Goal: Information Seeking & Learning: Learn about a topic

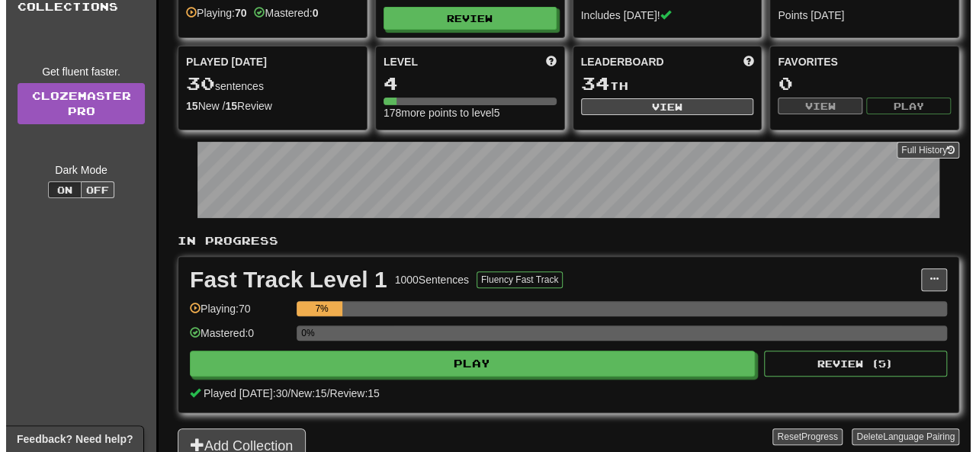
scroll to position [229, 0]
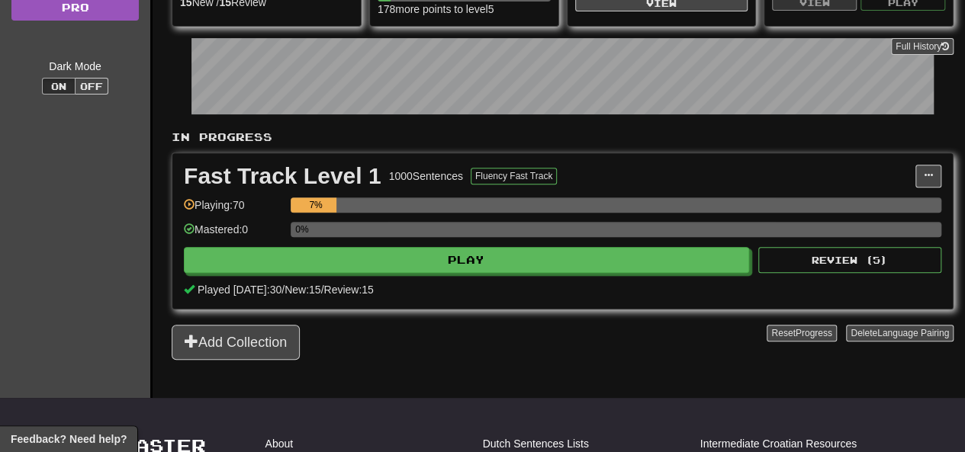
click at [399, 236] on div "0%" at bounding box center [616, 234] width 651 height 25
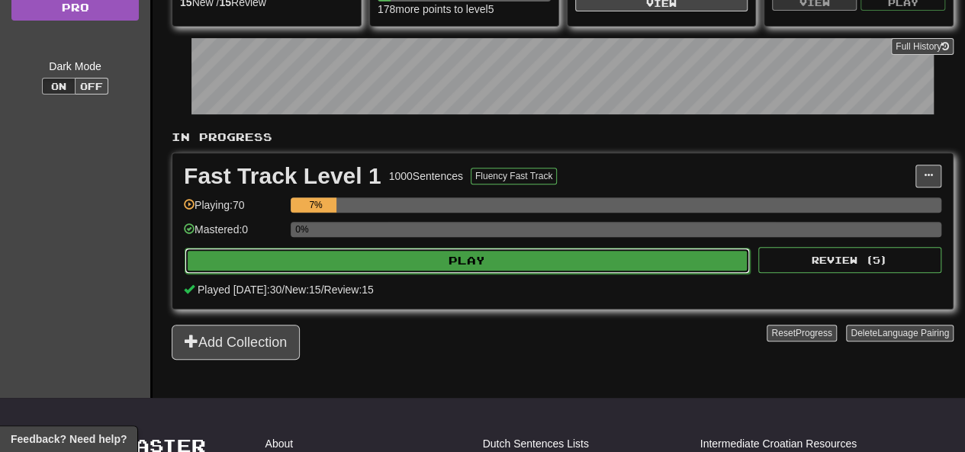
click at [399, 252] on button "Play" at bounding box center [467, 261] width 565 height 26
select select "**"
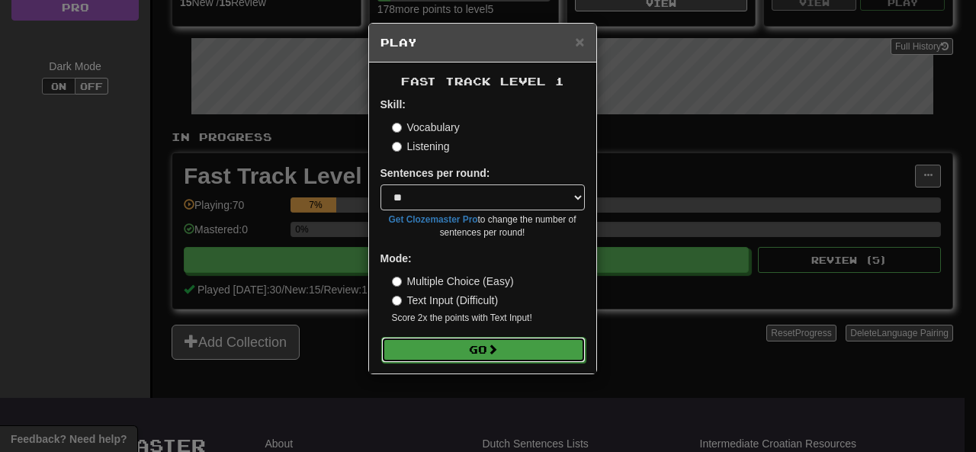
click at [427, 355] on button "Go" at bounding box center [483, 350] width 204 height 26
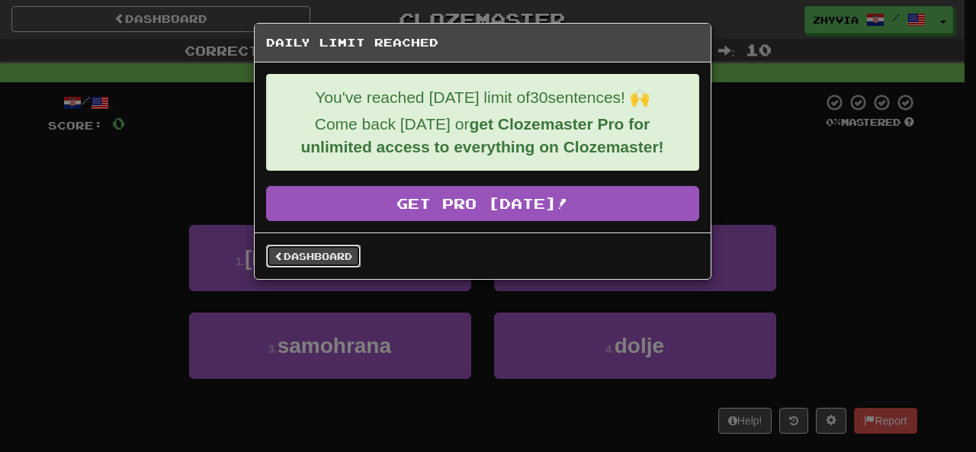
click at [332, 246] on link "Dashboard" at bounding box center [313, 256] width 95 height 23
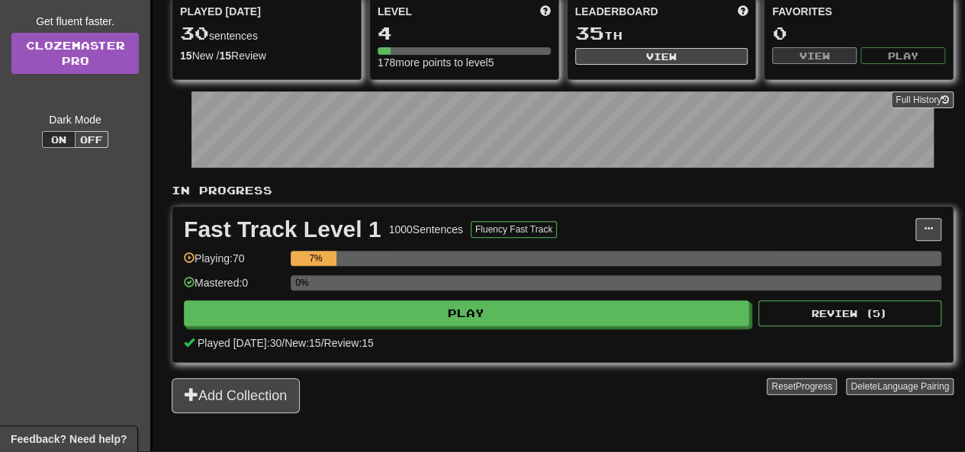
scroll to position [76, 0]
